Goal: Transaction & Acquisition: Purchase product/service

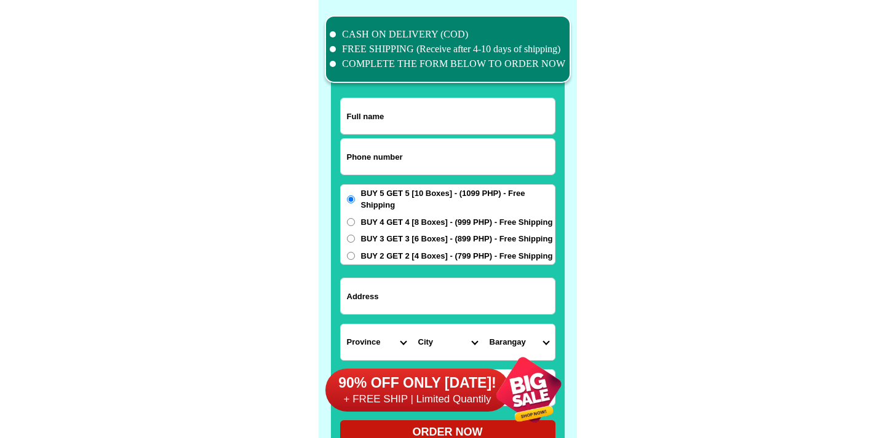
scroll to position [9557, 0]
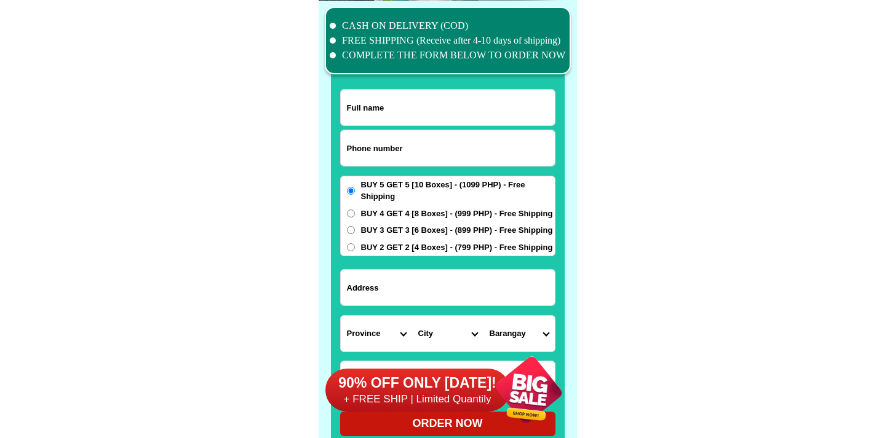
click at [392, 161] on input "Input phone_number" at bounding box center [448, 148] width 214 height 36
paste input "9278072669"
type input "09278072669"
click at [452, 117] on input "Input full_name" at bounding box center [448, 108] width 214 height 36
paste input "[PERSON_NAME]"
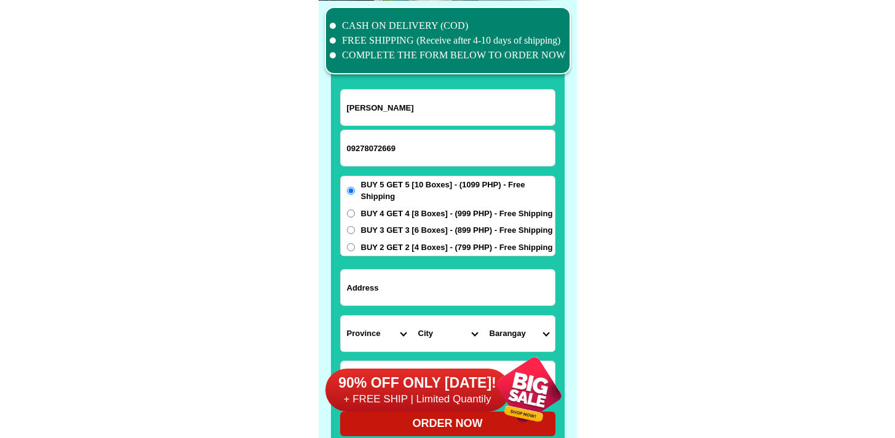
type input "[PERSON_NAME]"
click at [462, 293] on input "Input address" at bounding box center [448, 288] width 214 height 36
paste input "Iba O'este Calumpit Bulacan"
type input "Iba O'este Calumpit Bulacan"
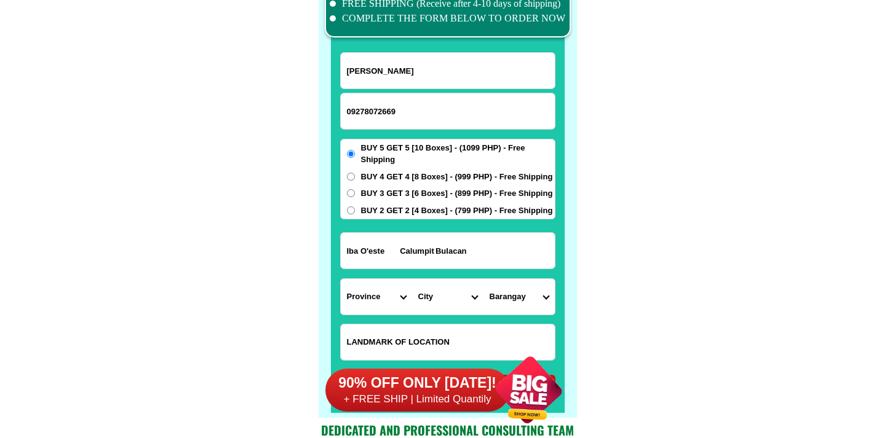
scroll to position [9618, 0]
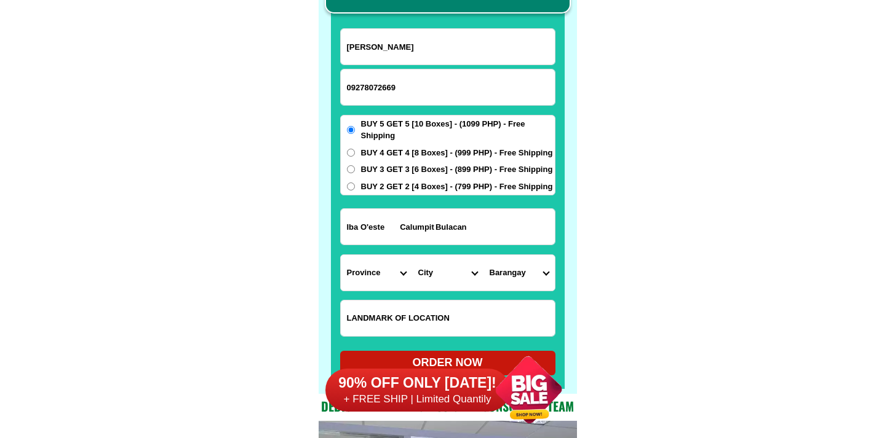
click at [401, 307] on input "Input LANDMARKOFLOCATION" at bounding box center [448, 319] width 214 height 36
paste input "Purok 5 iba o'este calumpit bulacan ⁷"
type input "Purok 5 iba o'este calumpit bulacan ⁷"
click at [360, 288] on select "Province [GEOGRAPHIC_DATA] [GEOGRAPHIC_DATA] [GEOGRAPHIC_DATA] [GEOGRAPHIC_DATA…" at bounding box center [376, 273] width 71 height 36
select select "63_761"
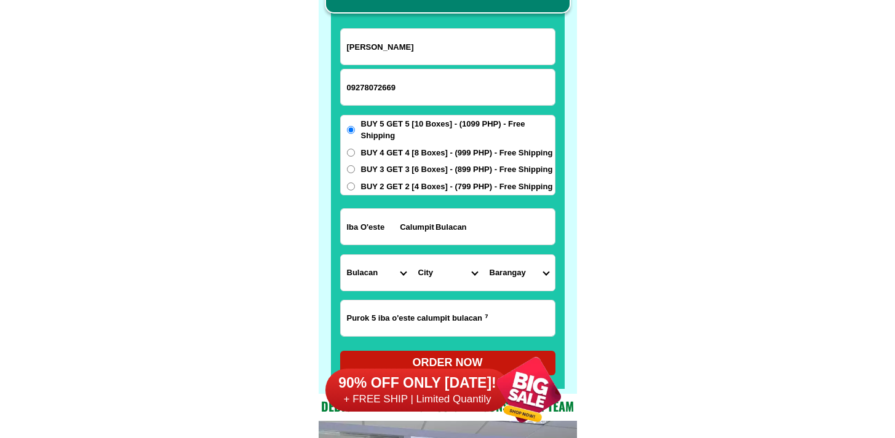
click at [341, 255] on select "Province [GEOGRAPHIC_DATA] [GEOGRAPHIC_DATA] [GEOGRAPHIC_DATA] [GEOGRAPHIC_DATA…" at bounding box center [376, 273] width 71 height 36
click at [427, 280] on select "City" at bounding box center [447, 273] width 71 height 36
select select "63_7615708"
click at [412, 255] on select "City Angat Balagtas [GEOGRAPHIC_DATA] [GEOGRAPHIC_DATA] [GEOGRAPHIC_DATA] [GEOG…" at bounding box center [447, 273] width 71 height 36
click at [521, 272] on select "Barangay Balite Balungao Buguion Bulusan Calizon Calumpang Caniogan [PERSON_NAM…" at bounding box center [518, 273] width 71 height 36
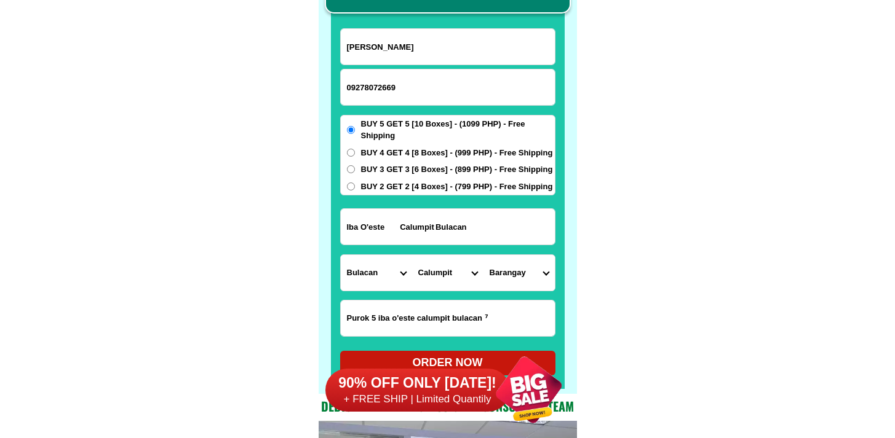
select select "63_7615708796301"
click at [483, 255] on select "Barangay Balite Balungao Buguion Bulusan Calizon Calumpang Caniogan [PERSON_NAM…" at bounding box center [518, 273] width 71 height 36
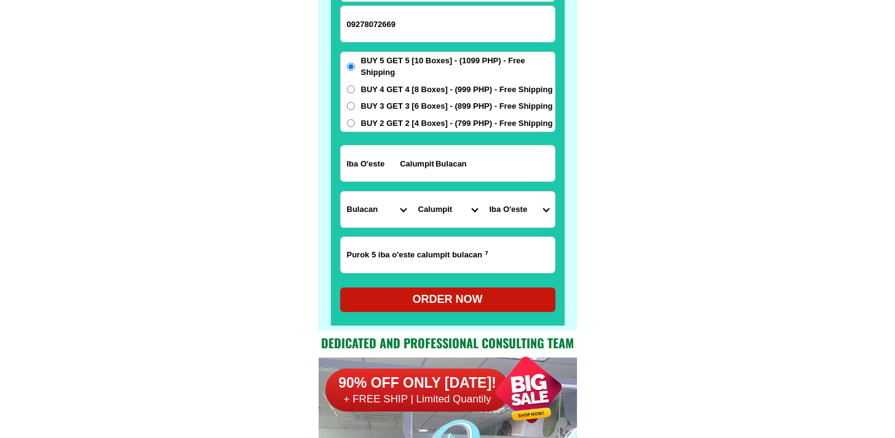
scroll to position [9806, 0]
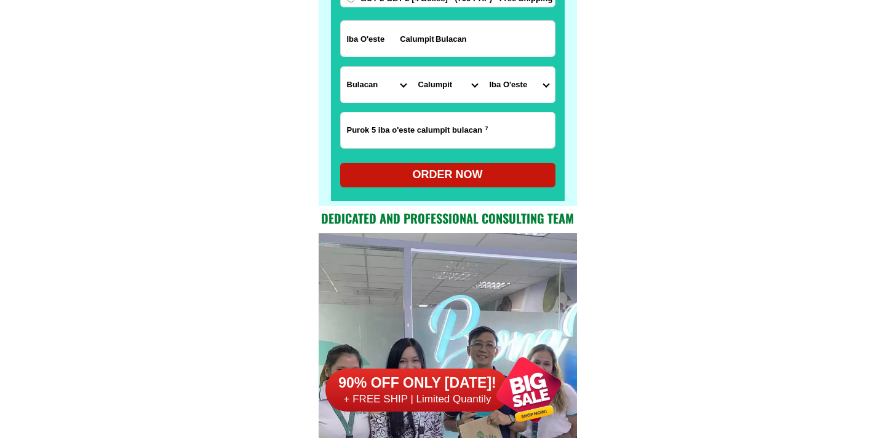
click at [476, 183] on div "ORDER NOW" at bounding box center [447, 175] width 215 height 25
type input "[PERSON_NAME]"
radio input "true"
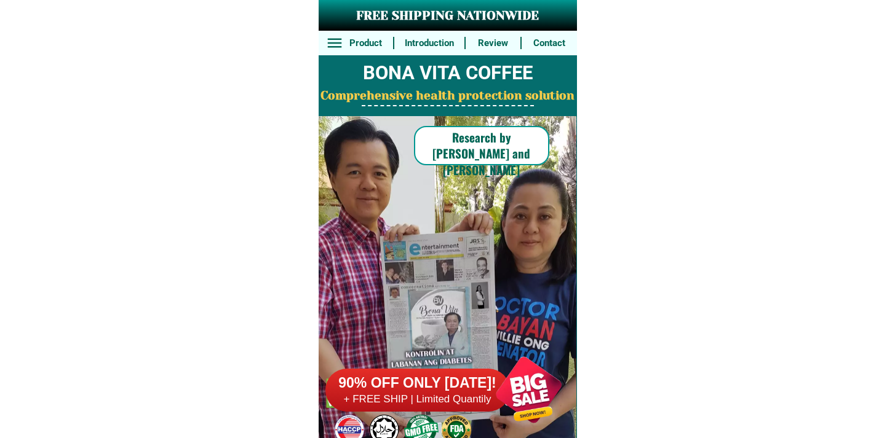
click at [516, 356] on div at bounding box center [528, 390] width 97 height 97
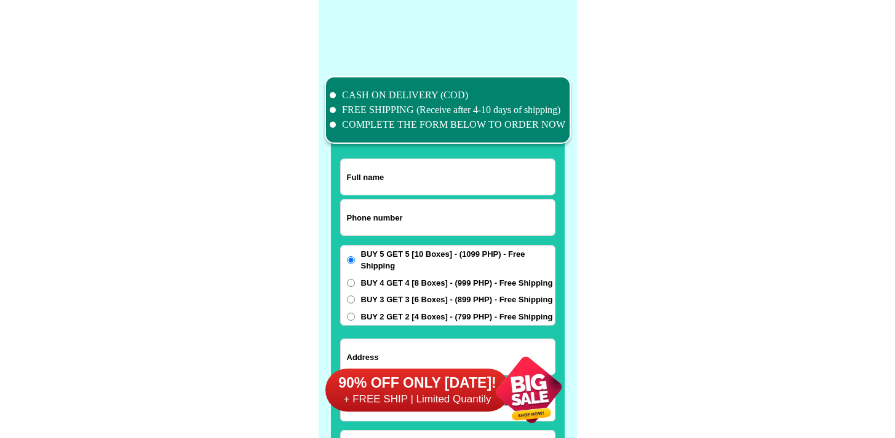
scroll to position [9557, 0]
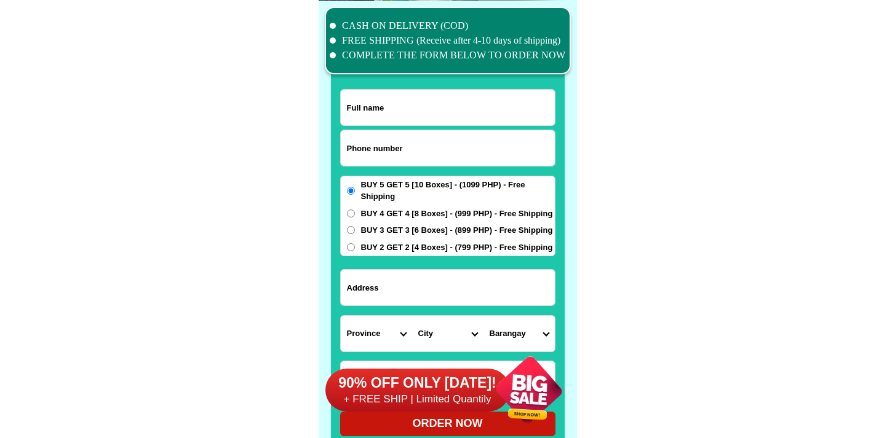
click at [404, 135] on input "Input phone_number" at bounding box center [448, 148] width 214 height 36
paste input "9282423184"
type input "09282423184"
click at [470, 100] on input "Input full_name" at bounding box center [448, 108] width 214 height 36
paste input "Jose Catimbang"
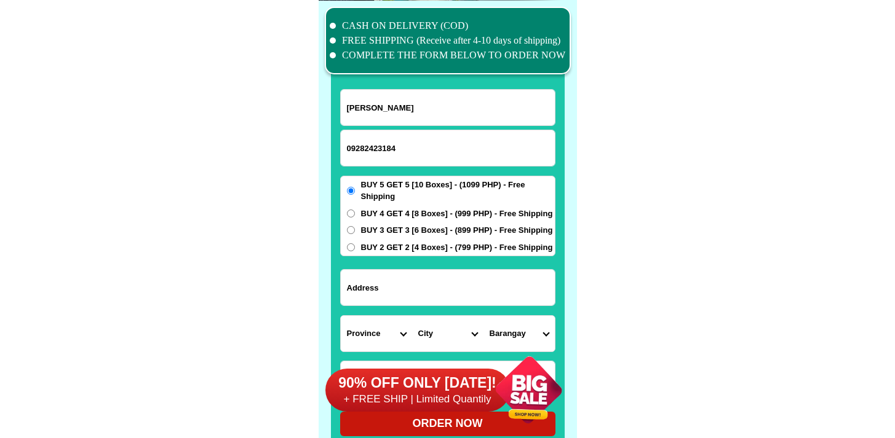
type input "Jose Catimbang"
click at [478, 299] on input "Input address" at bounding box center [448, 288] width 214 height 36
paste input "Cabantian Davao-city Davao-del-sur"
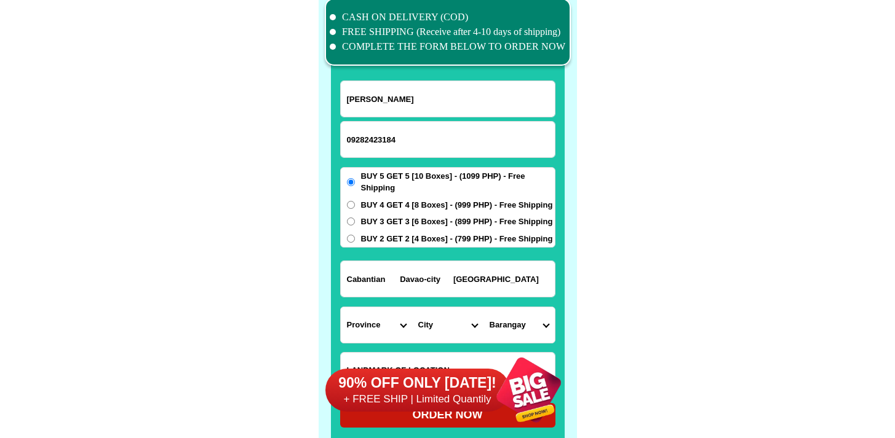
scroll to position [9653, 0]
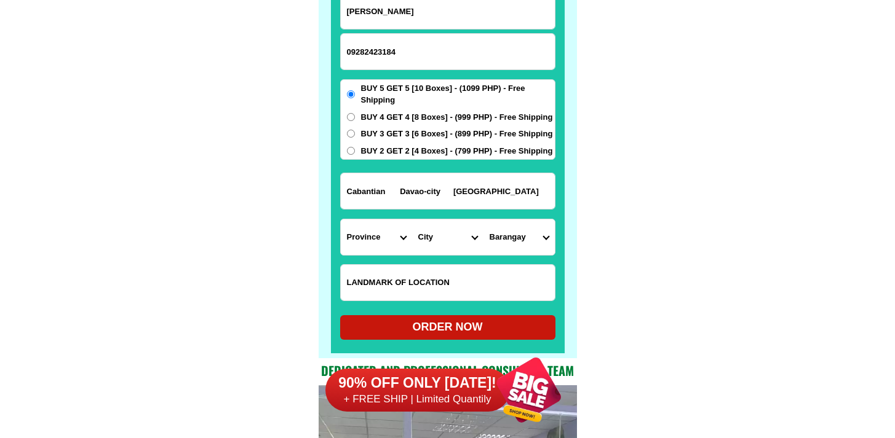
type input "Cabantian Davao-city Davao-del-sur"
click at [359, 239] on select "Province [GEOGRAPHIC_DATA] [GEOGRAPHIC_DATA] [GEOGRAPHIC_DATA] [GEOGRAPHIC_DATA…" at bounding box center [376, 237] width 71 height 36
select select "63_738"
click at [341, 219] on select "Province [GEOGRAPHIC_DATA] [GEOGRAPHIC_DATA] [GEOGRAPHIC_DATA] [GEOGRAPHIC_DATA…" at bounding box center [376, 237] width 71 height 36
click at [448, 235] on select "City Bansalan Davao-city Davao-del-sur-hagonoy Davao-del-sur-magsaysay Davao-de…" at bounding box center [447, 237] width 71 height 36
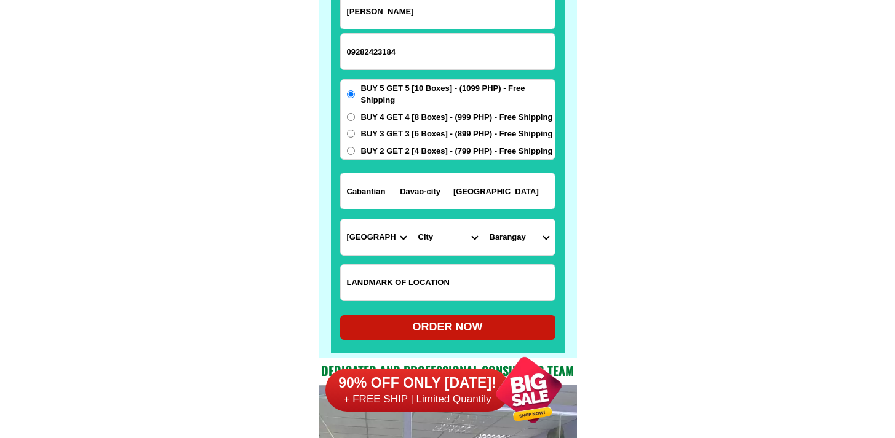
select select "63_7387159"
click at [412, 219] on select "City Bansalan Davao-city Davao-del-sur-hagonoy Davao-del-sur-magsaysay Davao-de…" at bounding box center [447, 237] width 71 height 36
click at [528, 229] on select "Barangay Acacia Agdao Alambre Alejandra navarro (lasang) Alfonso angliongto sr.…" at bounding box center [518, 237] width 71 height 36
select select "63_73871598126"
click at [483, 219] on select "Barangay Acacia Agdao Alambre Alejandra navarro (lasang) Alfonso angliongto sr.…" at bounding box center [518, 237] width 71 height 36
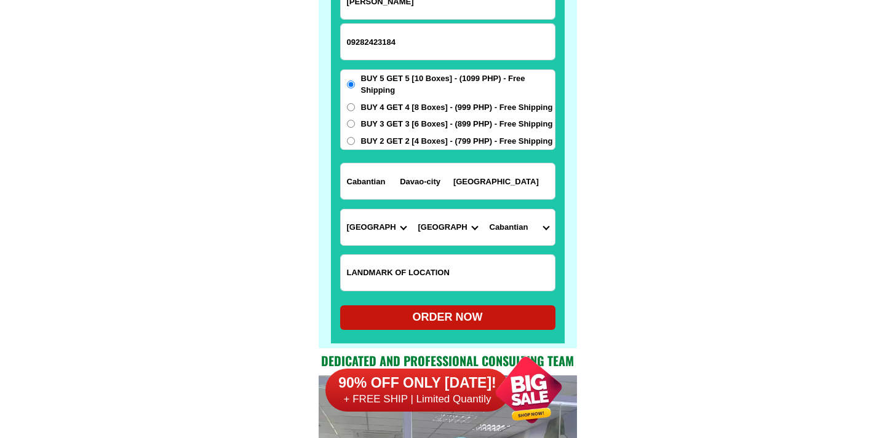
scroll to position [9669, 0]
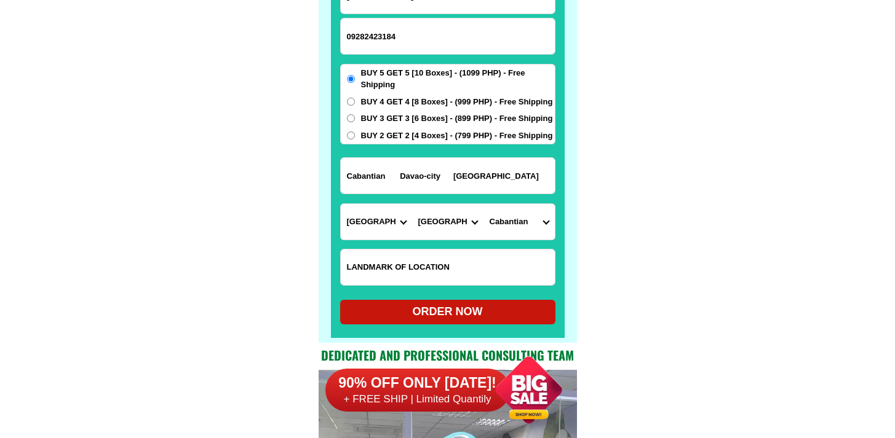
click at [451, 316] on div "ORDER NOW" at bounding box center [447, 312] width 215 height 17
radio input "true"
